Goal: Information Seeking & Learning: Learn about a topic

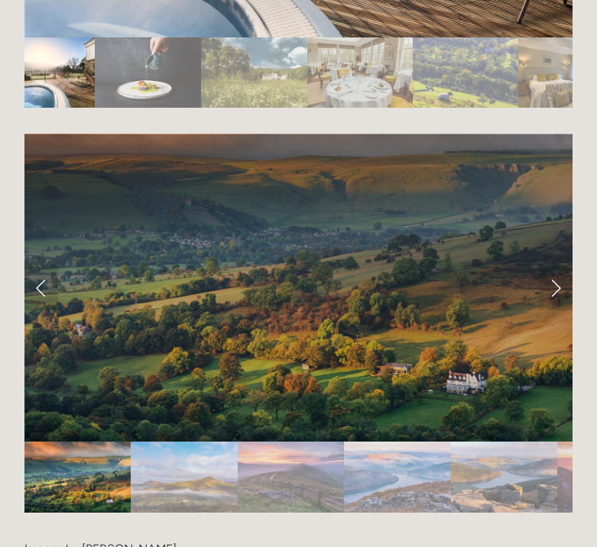
scroll to position [2903, 0]
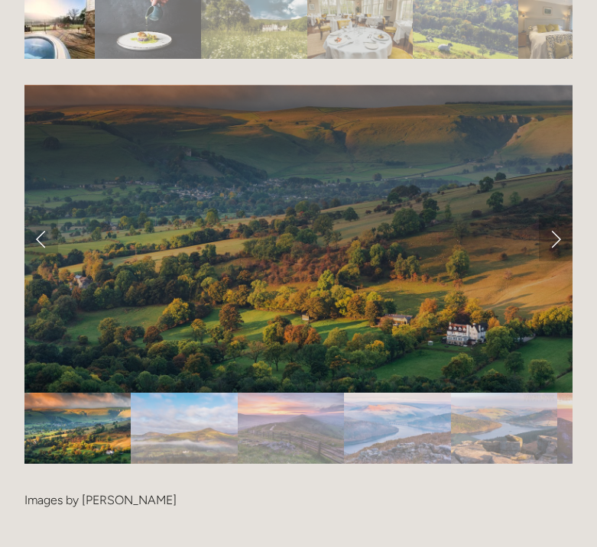
click at [552, 216] on link "Next Slide" at bounding box center [556, 239] width 34 height 46
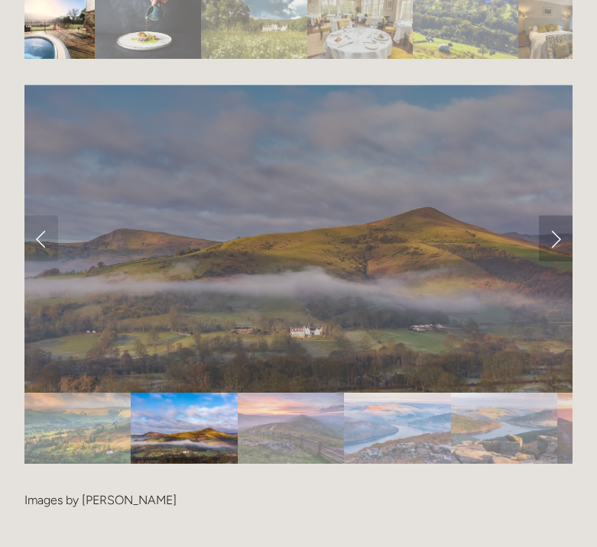
click at [552, 216] on link "Next Slide" at bounding box center [556, 239] width 34 height 46
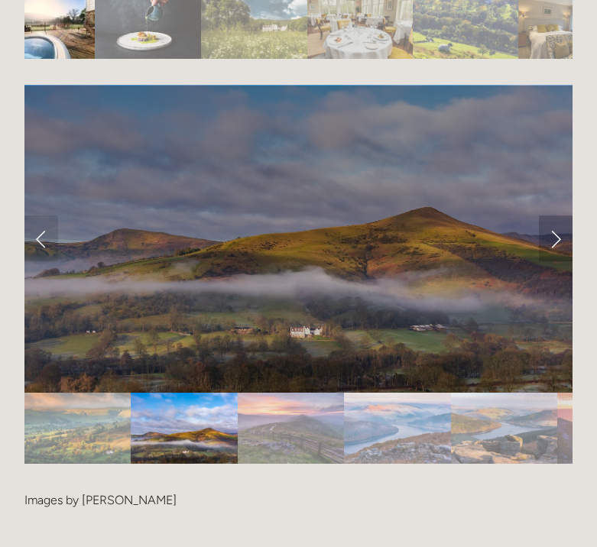
click at [552, 216] on link "Next Slide" at bounding box center [556, 239] width 34 height 46
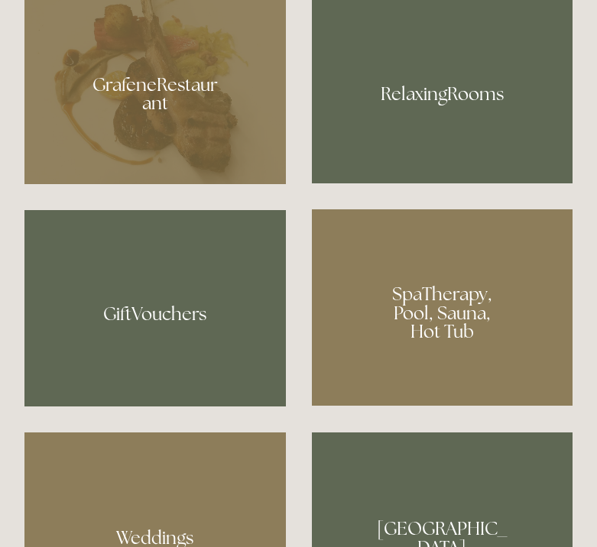
scroll to position [1075, 0]
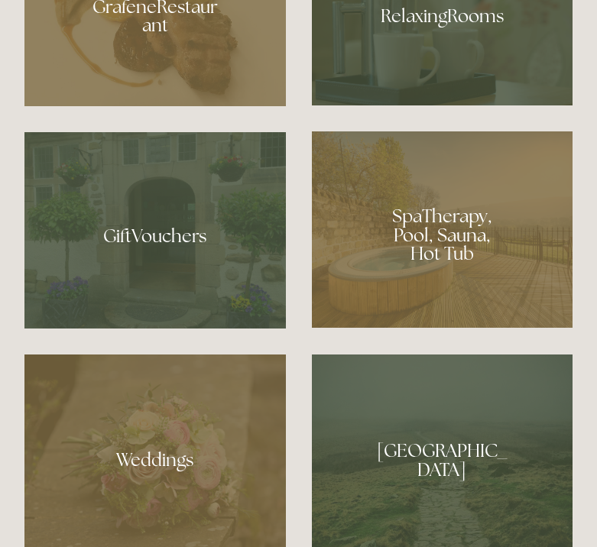
click at [473, 255] on div at bounding box center [443, 230] width 262 height 197
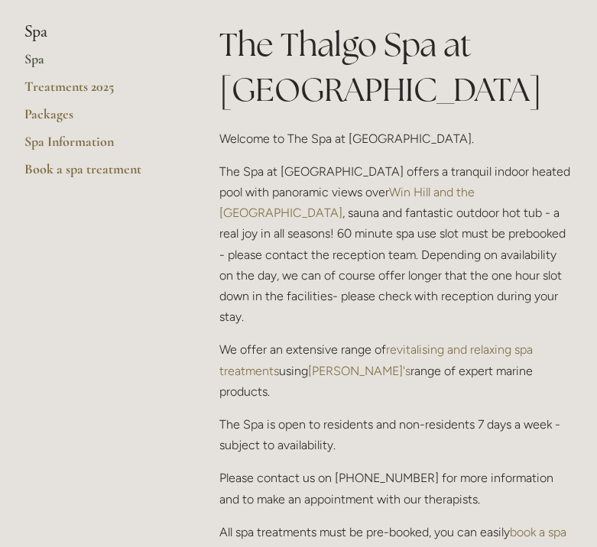
scroll to position [415, 0]
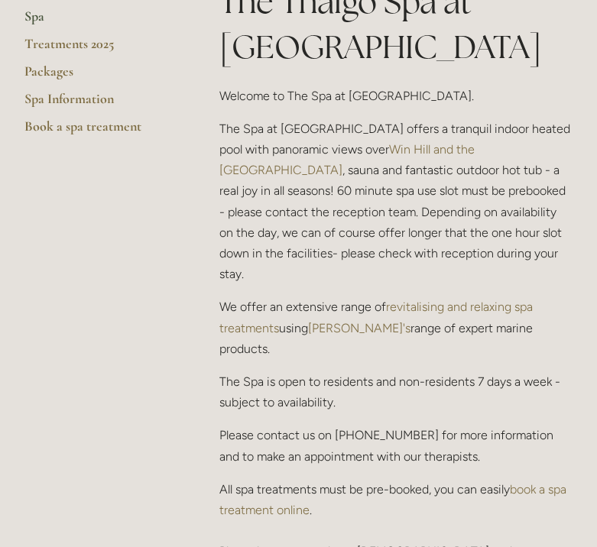
click at [388, 193] on p "The Spa at [GEOGRAPHIC_DATA] offers a tranquil indoor heated pool with panorami…" at bounding box center [395, 202] width 353 height 167
click at [388, 193] on p "The Spa at Losehill House offers a tranquil indoor heated pool with panoramic v…" at bounding box center [395, 202] width 353 height 167
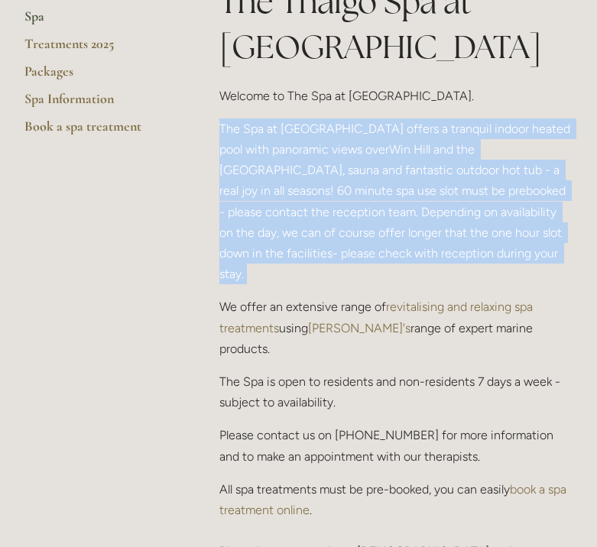
drag, startPoint x: 388, startPoint y: 193, endPoint x: 395, endPoint y: 246, distance: 53.2
click at [395, 246] on p "The Spa at Losehill House offers a tranquil indoor heated pool with panoramic v…" at bounding box center [395, 202] width 353 height 167
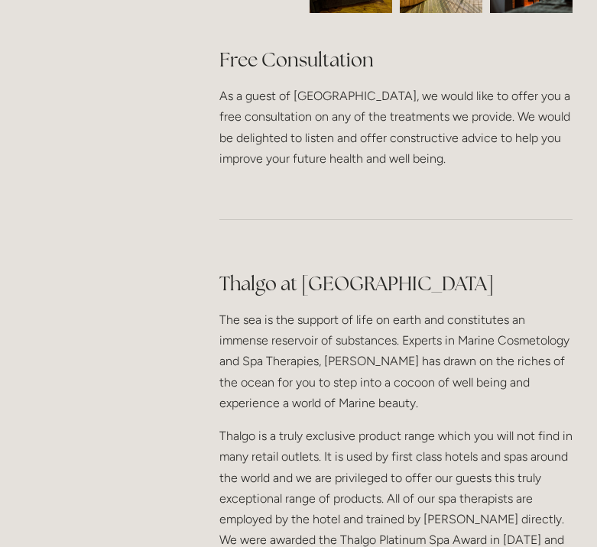
scroll to position [1350, 0]
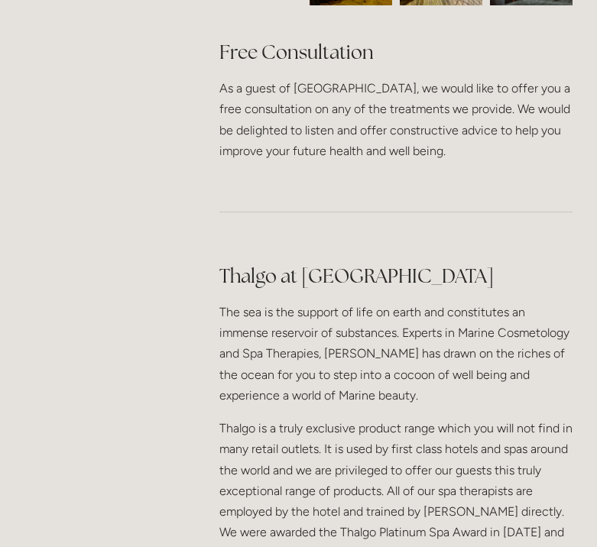
click at [442, 302] on p "The sea is the support of life on earth and constitutes an immense reservoir of…" at bounding box center [395, 354] width 353 height 104
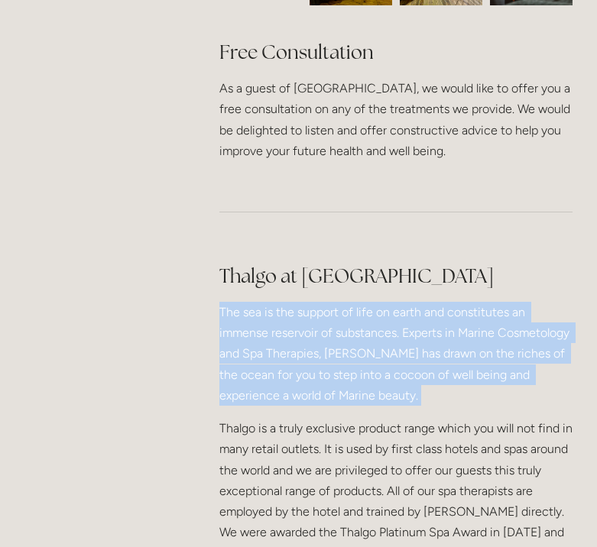
drag, startPoint x: 442, startPoint y: 265, endPoint x: 460, endPoint y: 230, distance: 39.7
click at [460, 263] on div "Thalgo at Losehill House Spa The sea is the support of life on earth and consti…" at bounding box center [395, 440] width 353 height 355
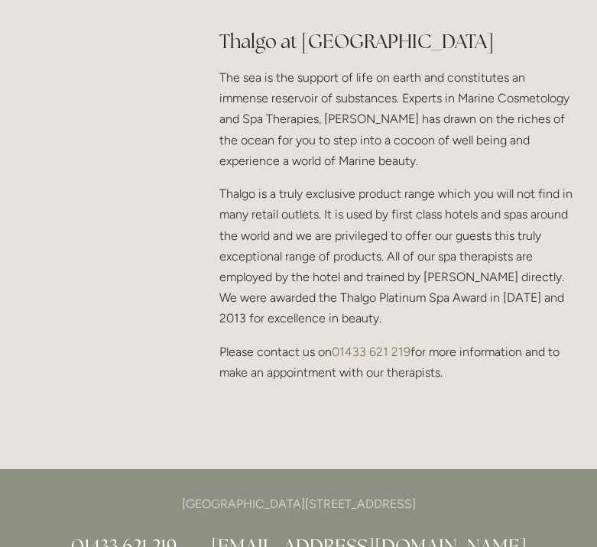
scroll to position [1945, 0]
